Goal: Navigation & Orientation: Find specific page/section

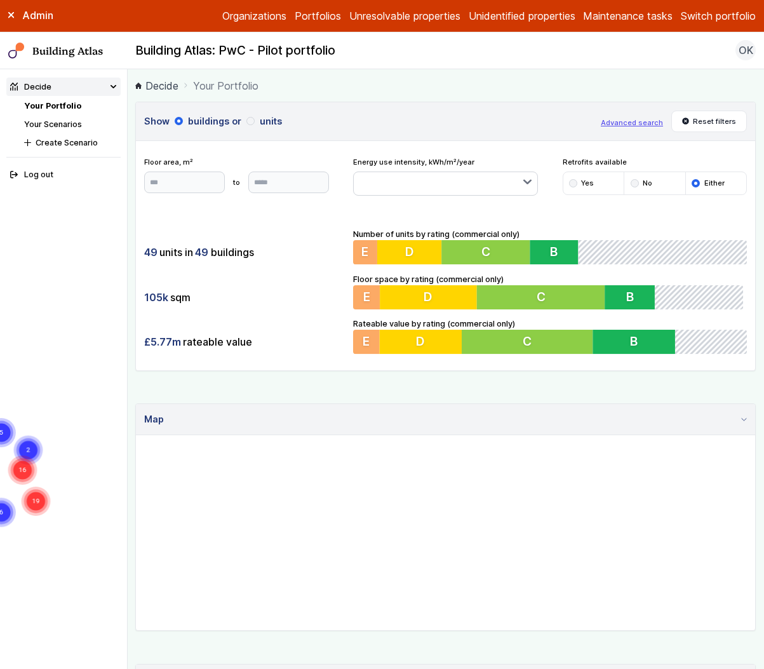
click at [730, 23] on div "Admin Organizations Portfolios Unresolvable properties Unidentified properties …" at bounding box center [382, 16] width 764 height 32
click at [744, 46] on span "OK" at bounding box center [746, 50] width 15 height 15
click at [657, 18] on div "Admin Organizations Portfolios Unresolvable properties Unidentified properties …" at bounding box center [382, 16] width 764 height 32
click at [9, 14] on icon at bounding box center [10, 15] width 5 height 5
click at [714, 19] on button "Switch portfolio" at bounding box center [718, 15] width 75 height 15
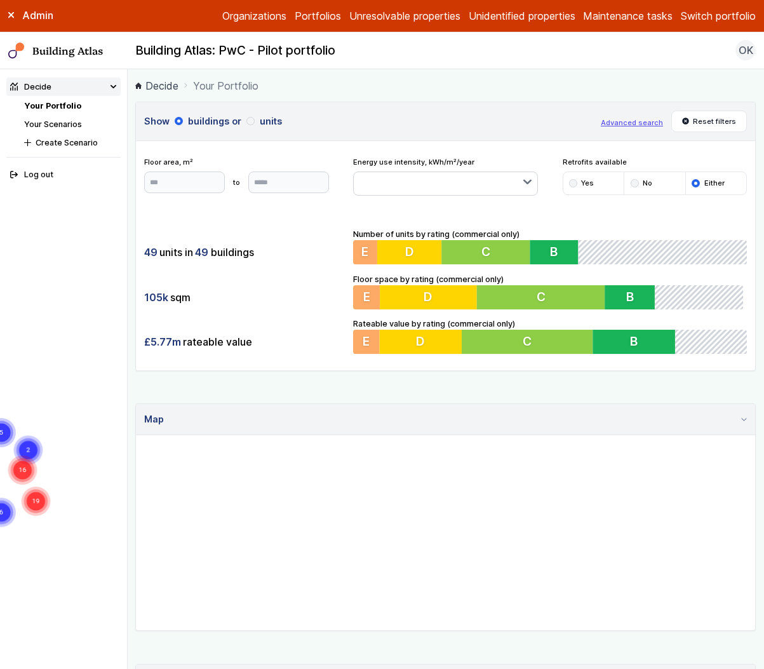
scroll to position [785, 0]
click at [0, 0] on button "PwC - demo portfolio" at bounding box center [0, 0] width 0 height 0
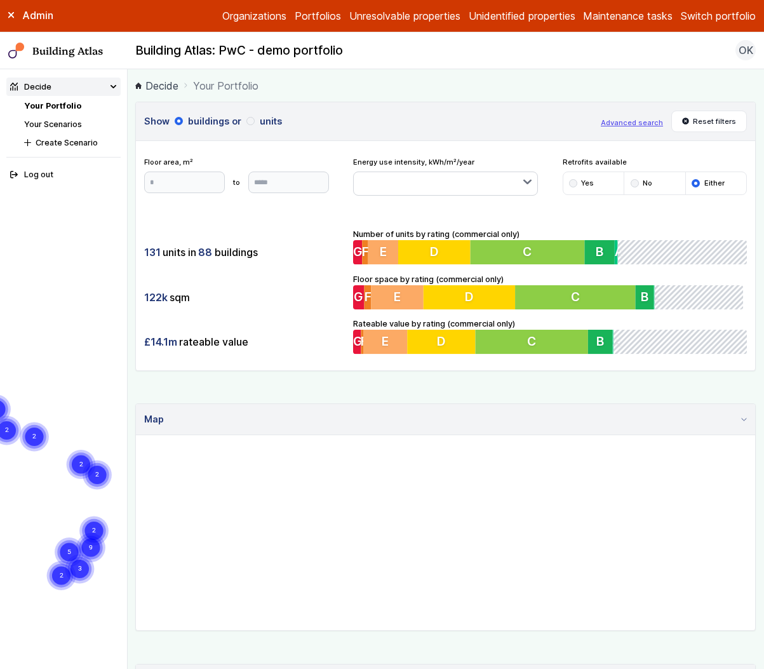
drag, startPoint x: 590, startPoint y: 556, endPoint x: 465, endPoint y: 526, distance: 128.1
click at [49, 451] on circle "Cluster of 2 markers" at bounding box center [34, 436] width 29 height 29
click at [726, 184] on li "Either" at bounding box center [716, 183] width 62 height 22
click at [732, 138] on header "Show buildings or units Advanced search Reset filters" at bounding box center [445, 121] width 619 height 39
